Goal: Use online tool/utility

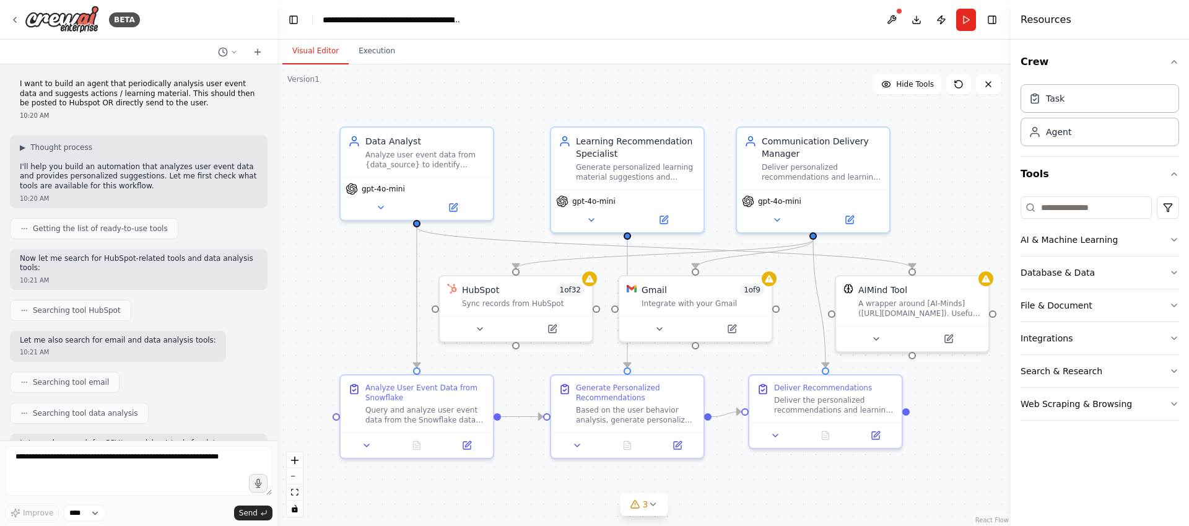
scroll to position [2576, 0]
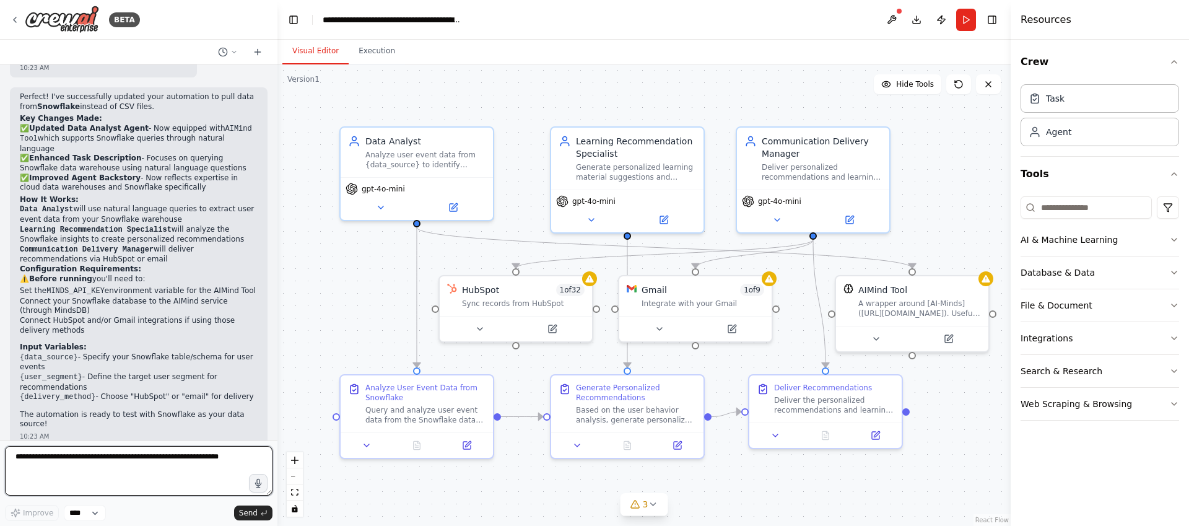
click at [64, 476] on textarea at bounding box center [139, 471] width 268 height 50
click at [1131, 269] on button "Database & Data" at bounding box center [1100, 272] width 159 height 32
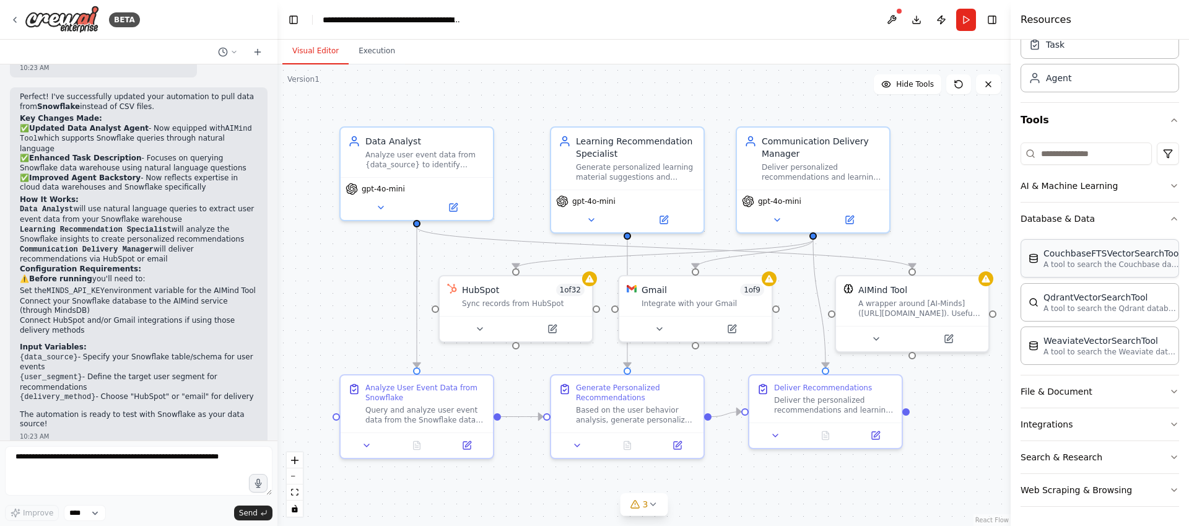
scroll to position [55, 0]
click at [1152, 217] on button "Database & Data" at bounding box center [1100, 218] width 159 height 32
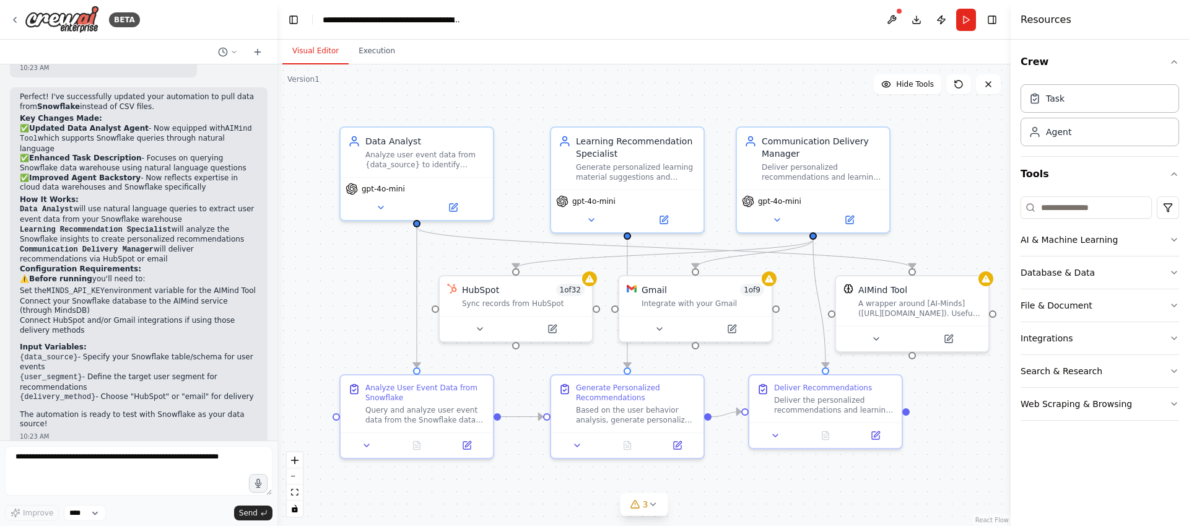
click at [1072, 219] on div "AI & Machine Learning Database & Data File & Document Integrations Search & Res…" at bounding box center [1100, 305] width 159 height 229
click at [1075, 214] on input at bounding box center [1086, 207] width 131 height 22
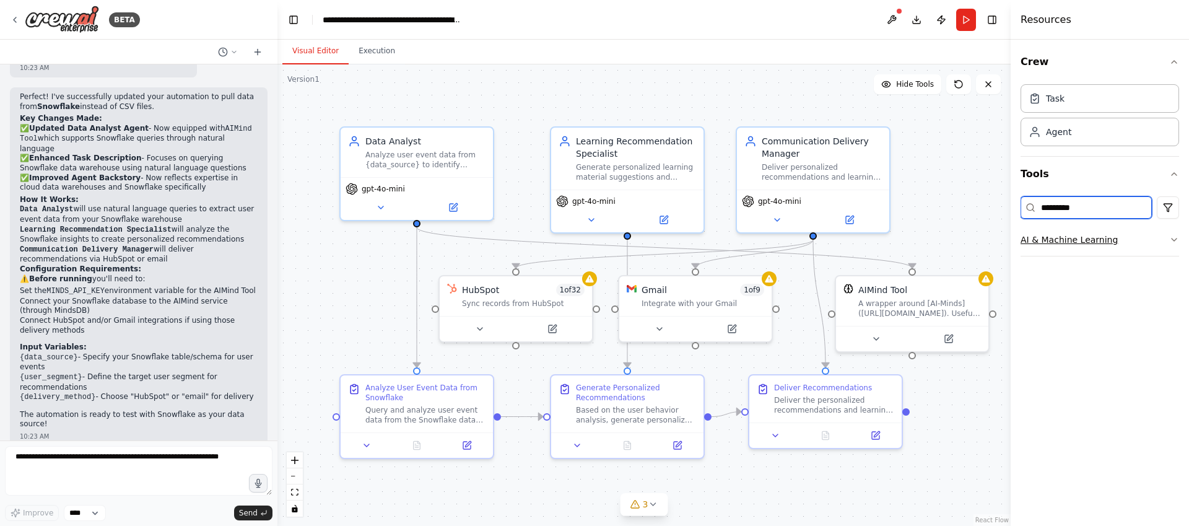
type input "*********"
click at [1171, 242] on icon "button" at bounding box center [1175, 240] width 10 height 10
click at [1173, 242] on icon "button" at bounding box center [1175, 240] width 10 height 10
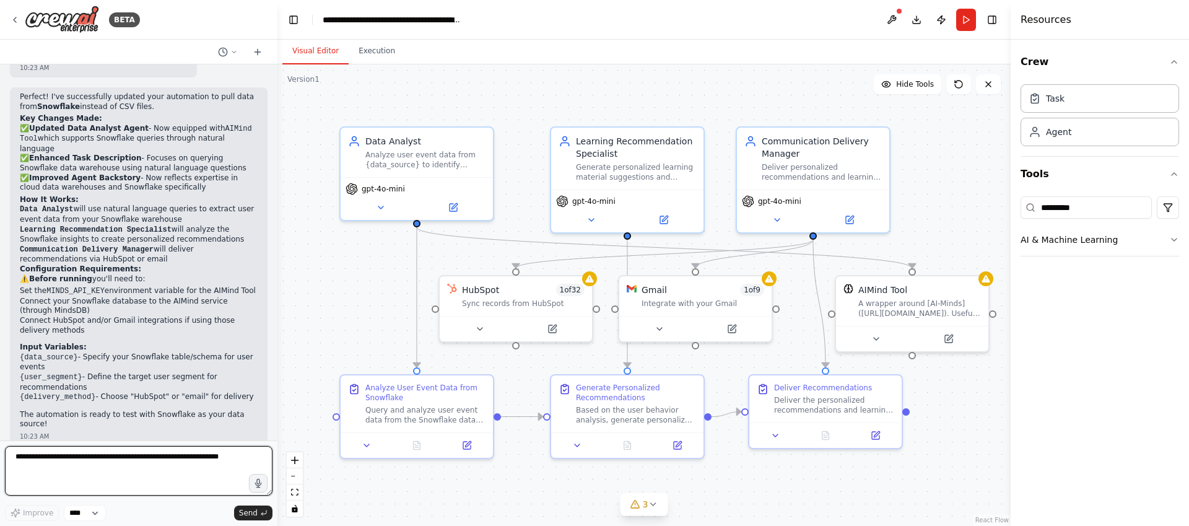
click at [123, 479] on textarea at bounding box center [139, 471] width 268 height 50
type textarea "**********"
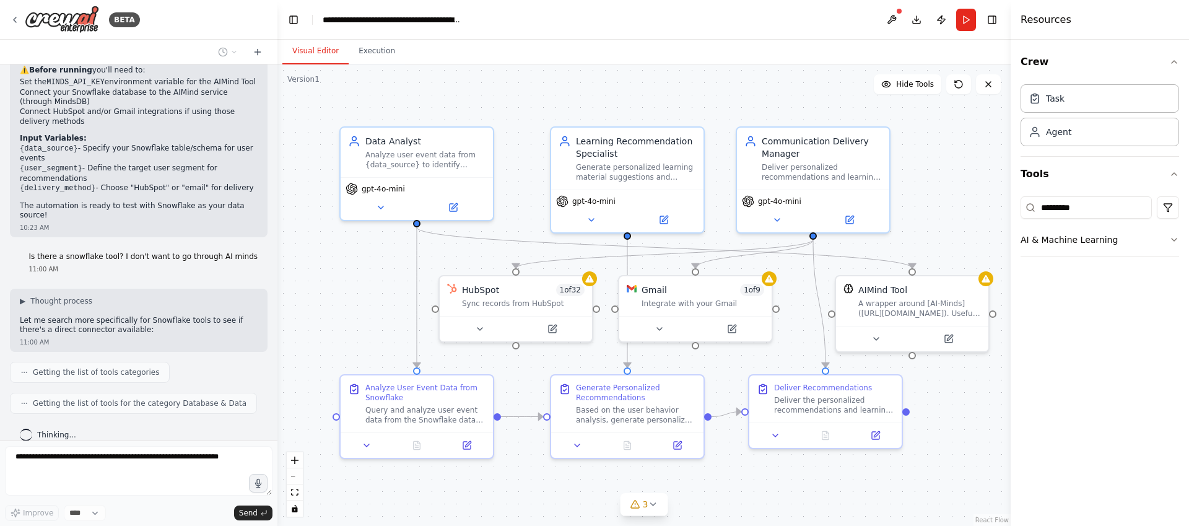
scroll to position [2816, 0]
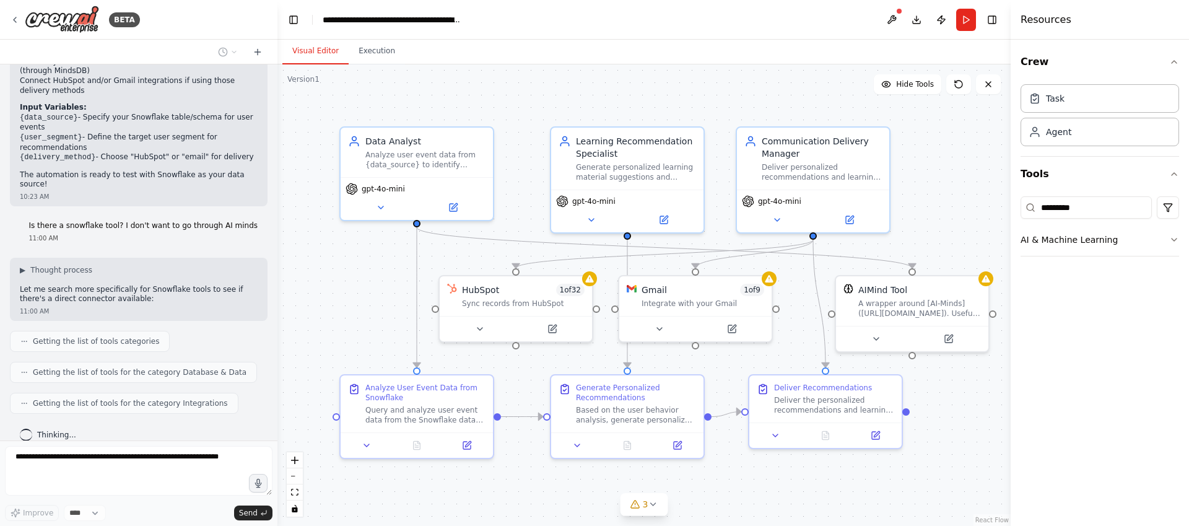
click at [1119, 322] on div "Crew Task Agent Tools ********* AI & Machine Learning" at bounding box center [1100, 283] width 178 height 486
click at [1135, 211] on input "*********" at bounding box center [1086, 207] width 131 height 22
click at [1110, 268] on button "Database & Data" at bounding box center [1100, 272] width 159 height 32
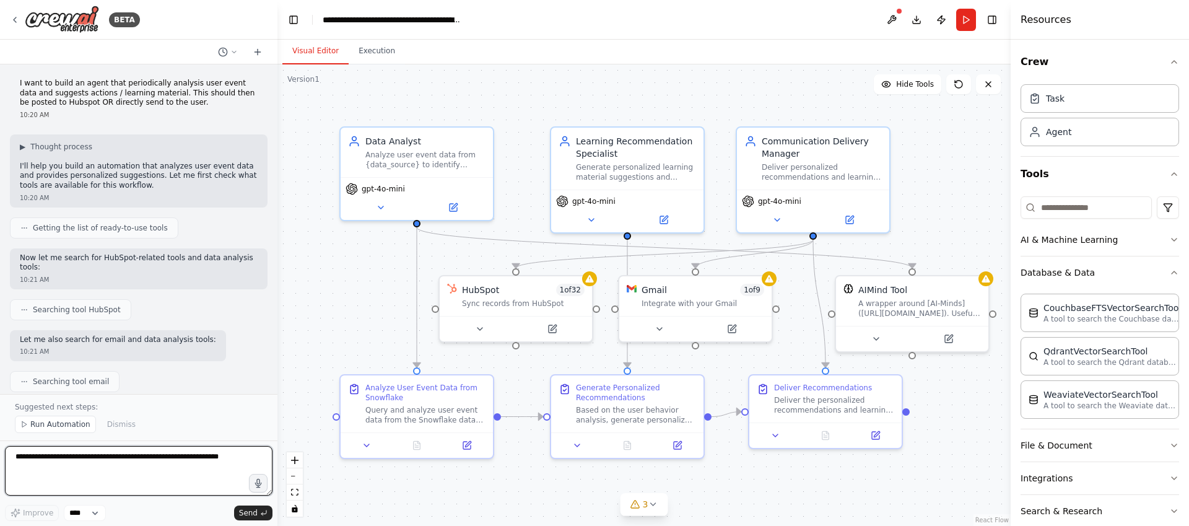
scroll to position [0, 0]
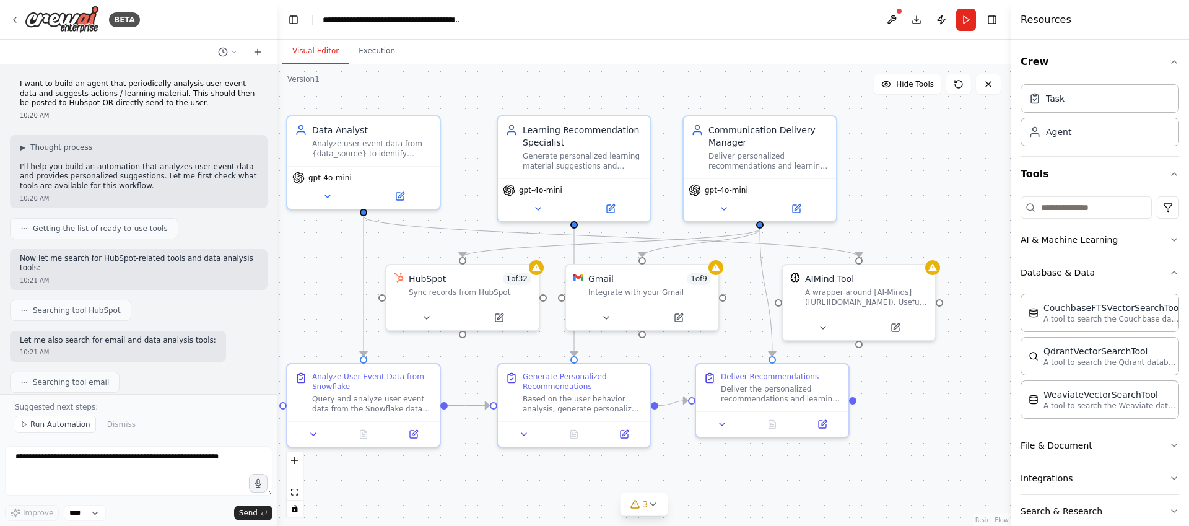
drag, startPoint x: 359, startPoint y: 305, endPoint x: 309, endPoint y: 300, distance: 49.8
click at [309, 300] on div ".deletable-edge-delete-btn { width: 20px; height: 20px; border: 0px solid #ffff…" at bounding box center [644, 295] width 733 height 462
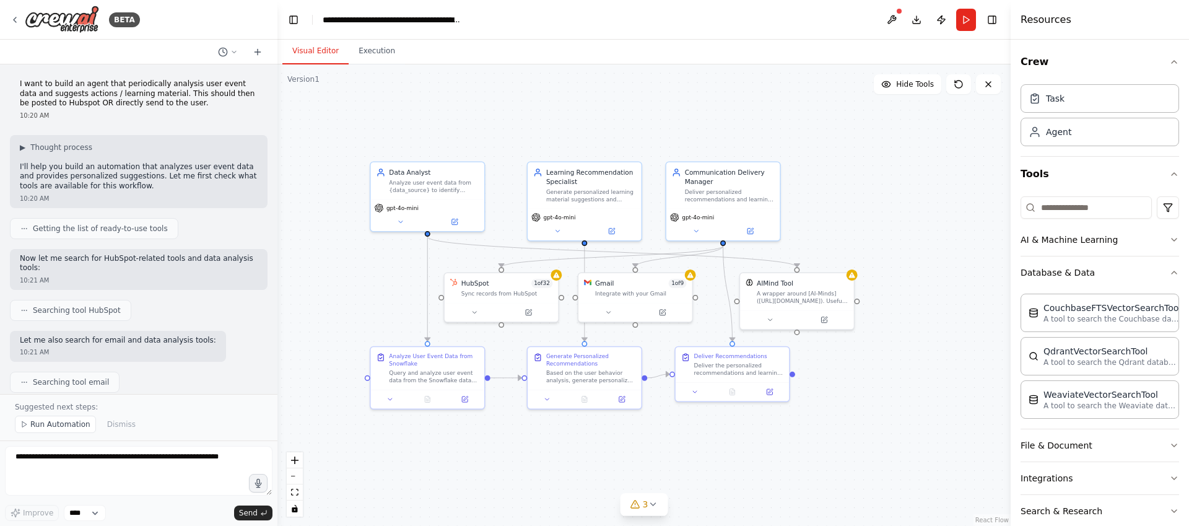
drag, startPoint x: 863, startPoint y: 224, endPoint x: 894, endPoint y: 220, distance: 31.3
click at [894, 220] on div ".deletable-edge-delete-btn { width: 20px; height: 20px; border: 0px solid #ffff…" at bounding box center [644, 295] width 733 height 462
